Goal: Transaction & Acquisition: Purchase product/service

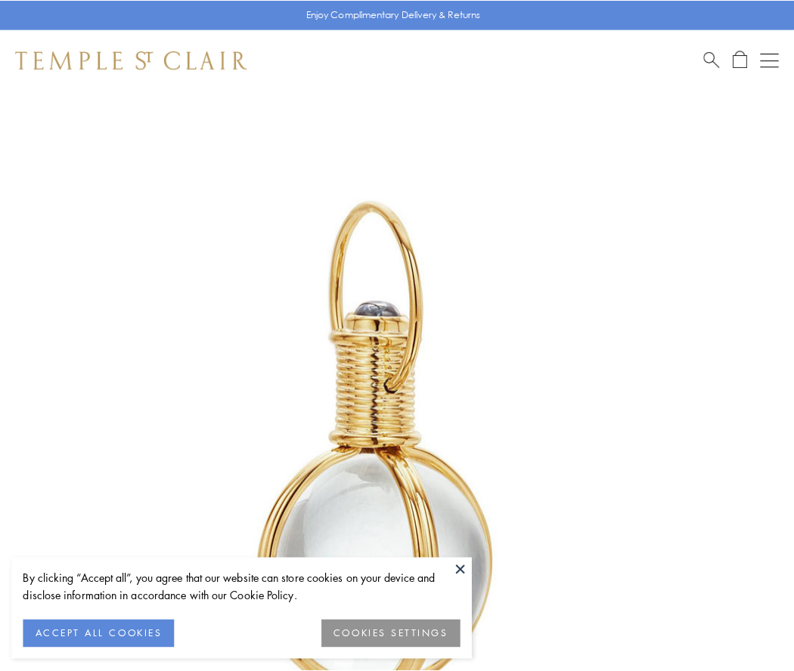
scroll to position [395, 0]
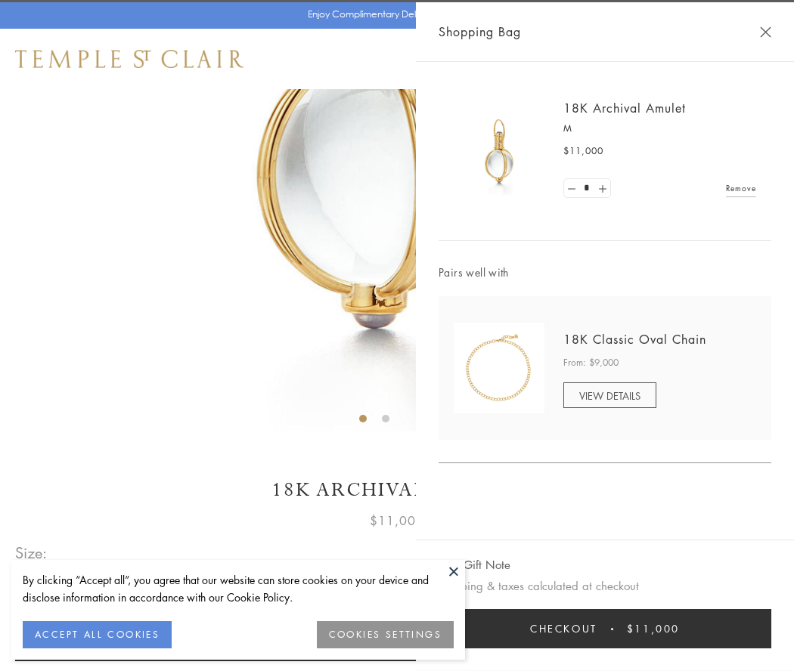
click at [605, 629] on button "Checkout $11,000" at bounding box center [605, 628] width 333 height 39
